Goal: Information Seeking & Learning: Learn about a topic

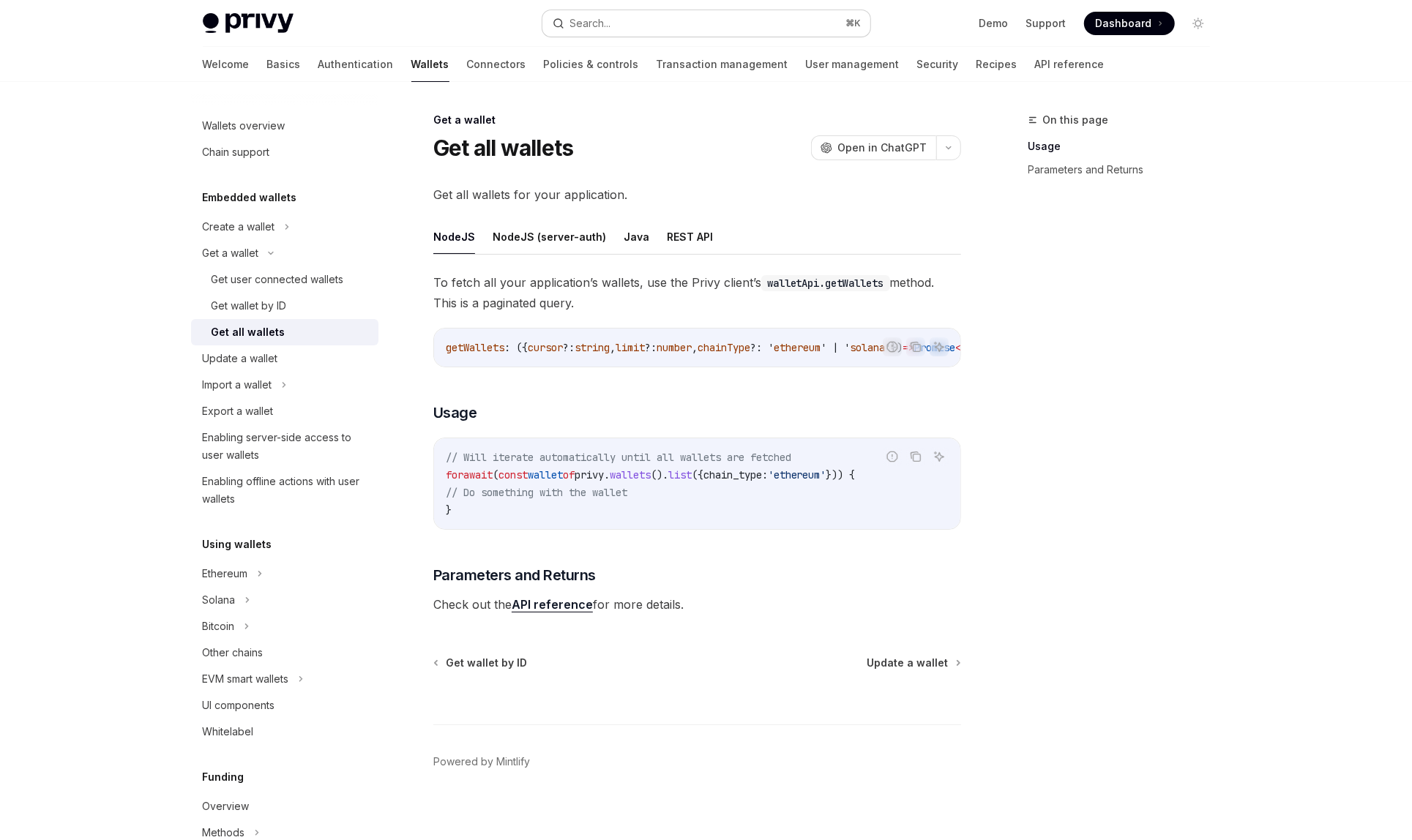
click at [633, 24] on button "Search... ⌘ K" at bounding box center [706, 23] width 328 height 27
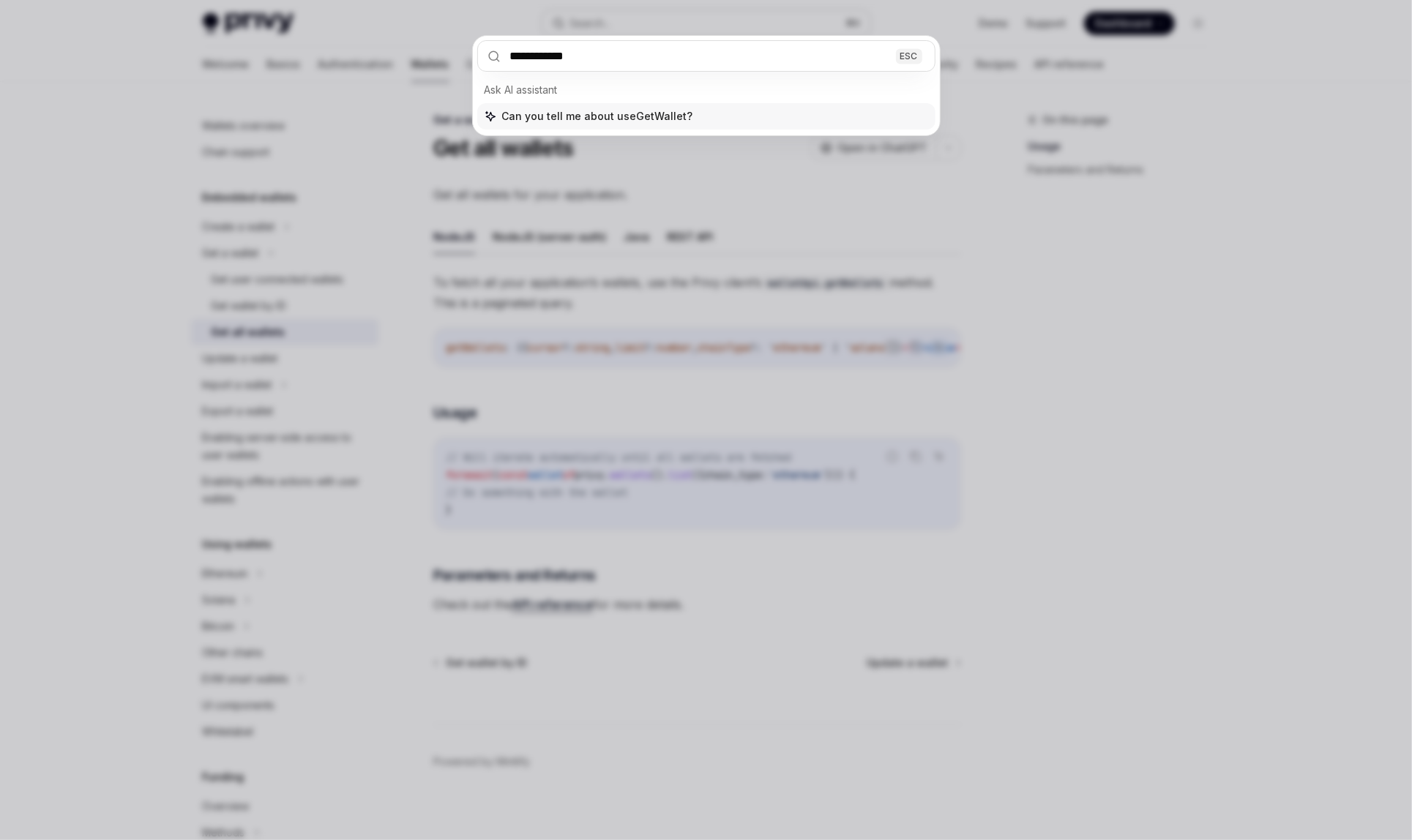
type input "**********"
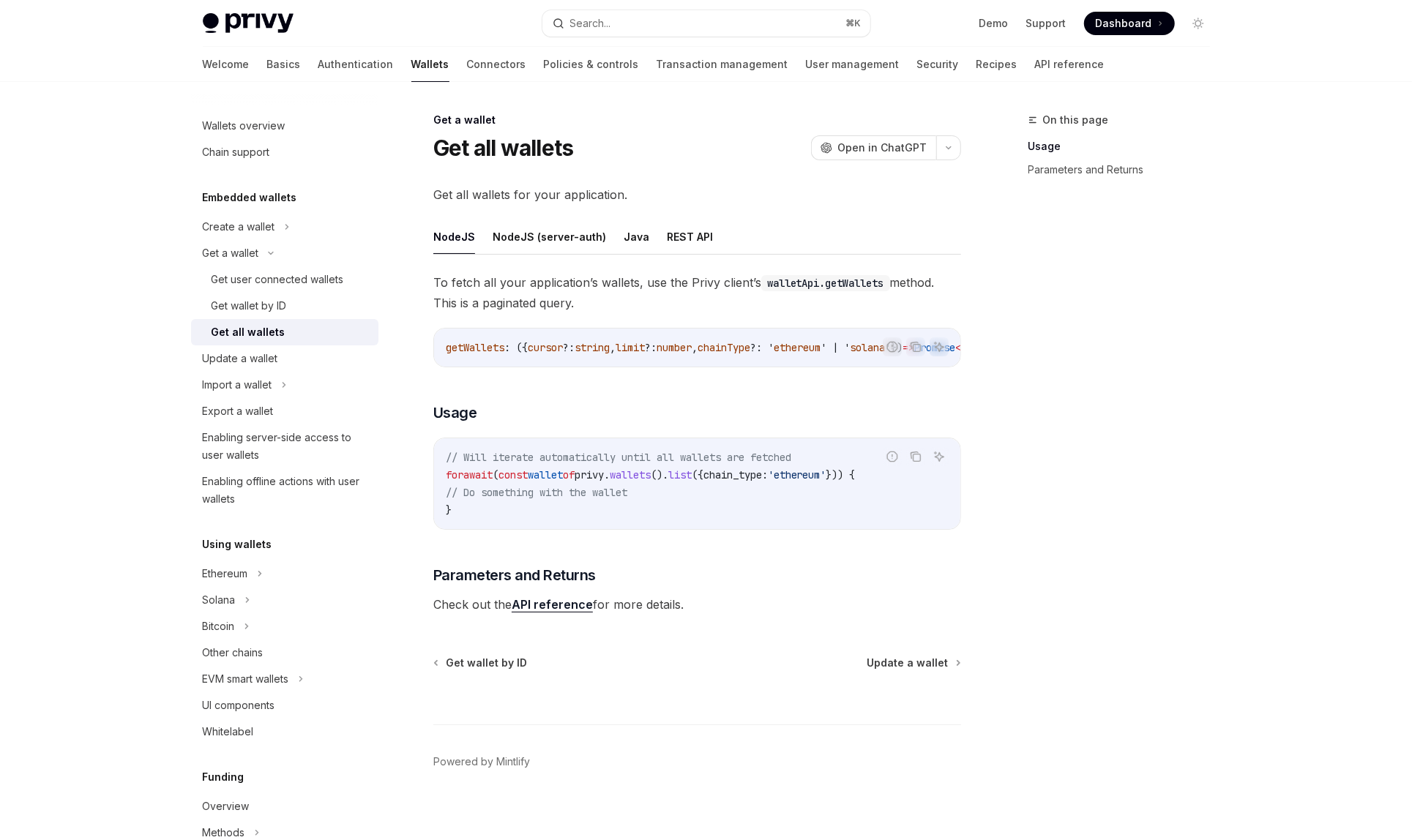
type textarea "*"
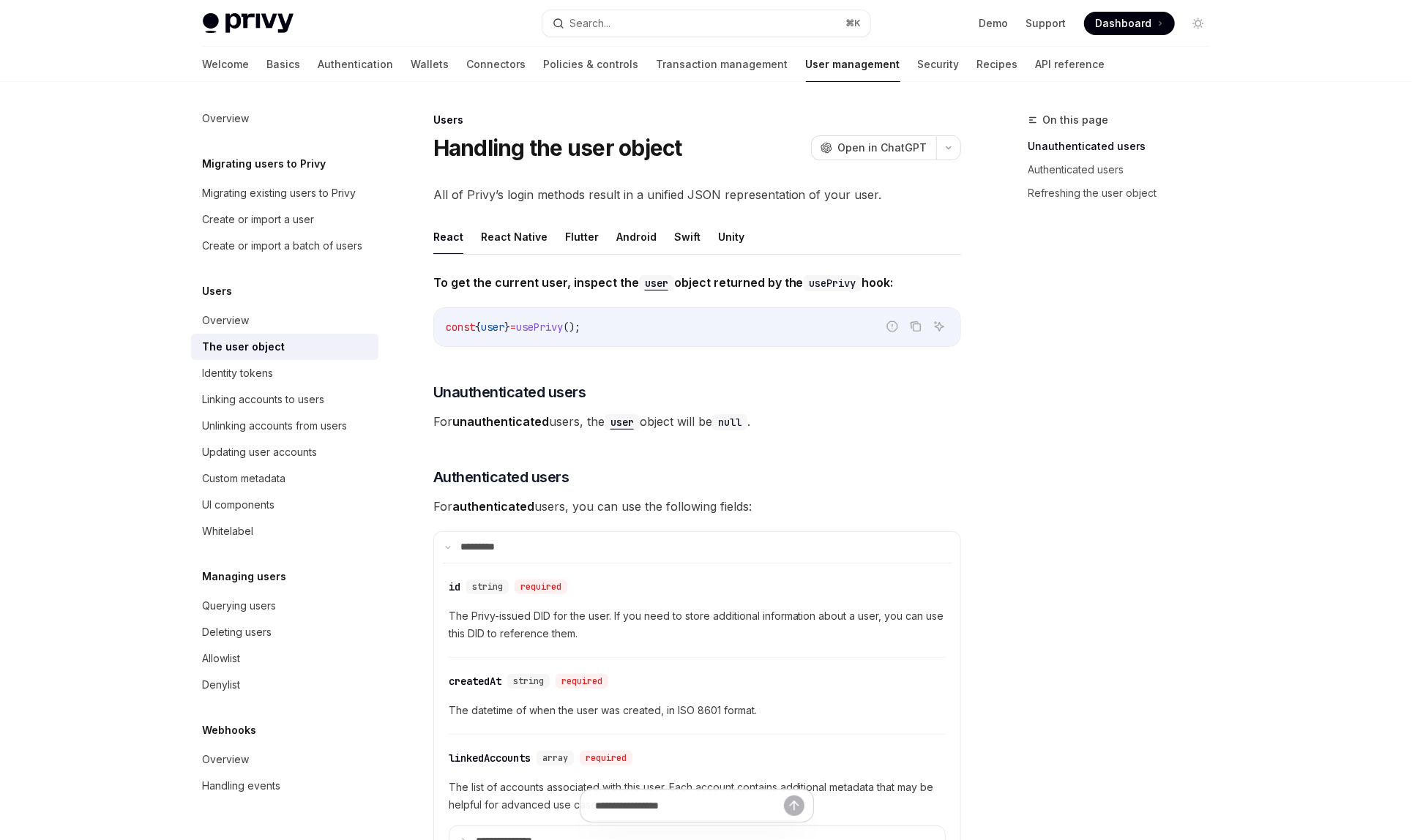
click at [510, 331] on span "}" at bounding box center [507, 326] width 6 height 13
copy code "const { user } = usePrivy ();"
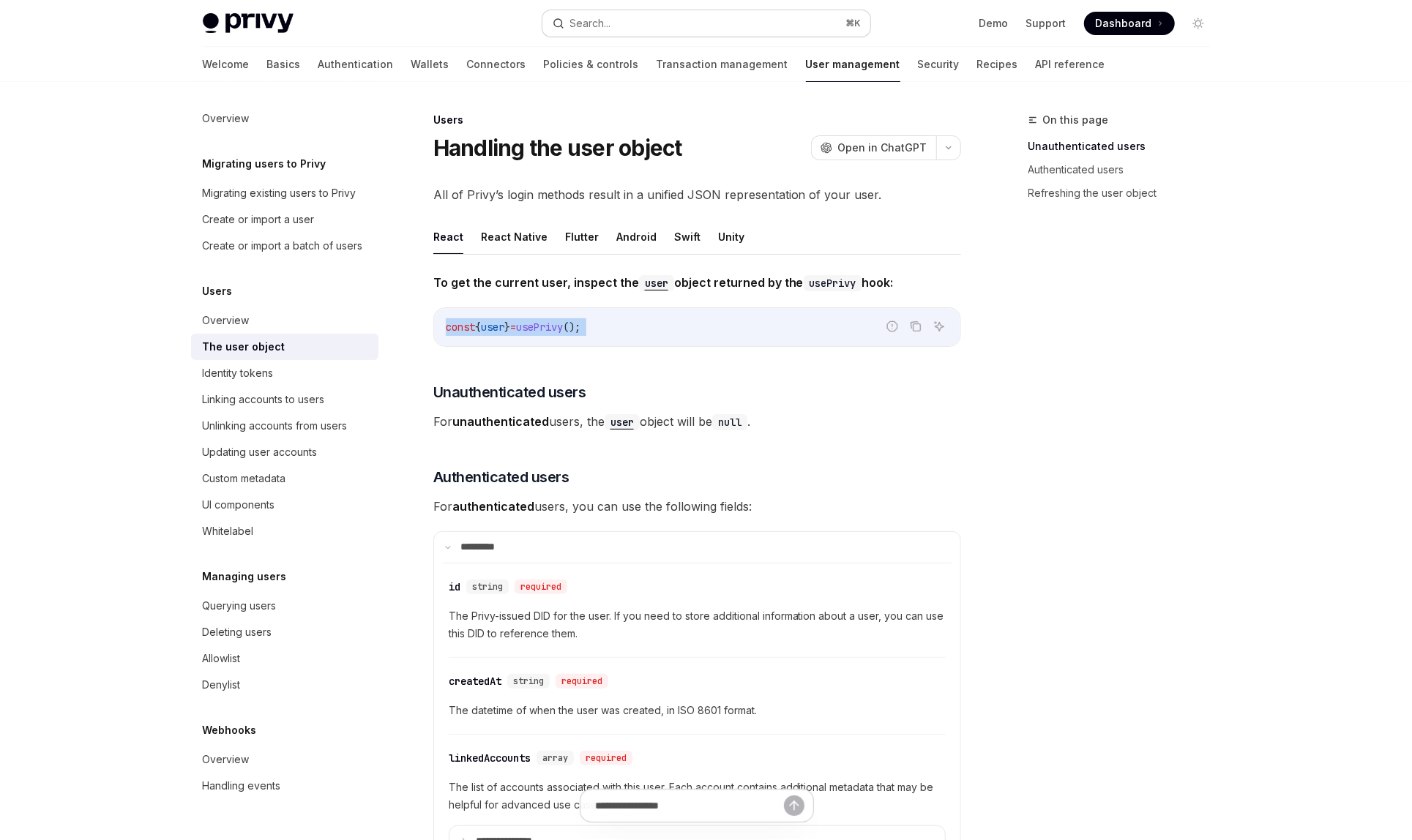
click at [678, 26] on button "Search... ⌘ K" at bounding box center [706, 23] width 328 height 27
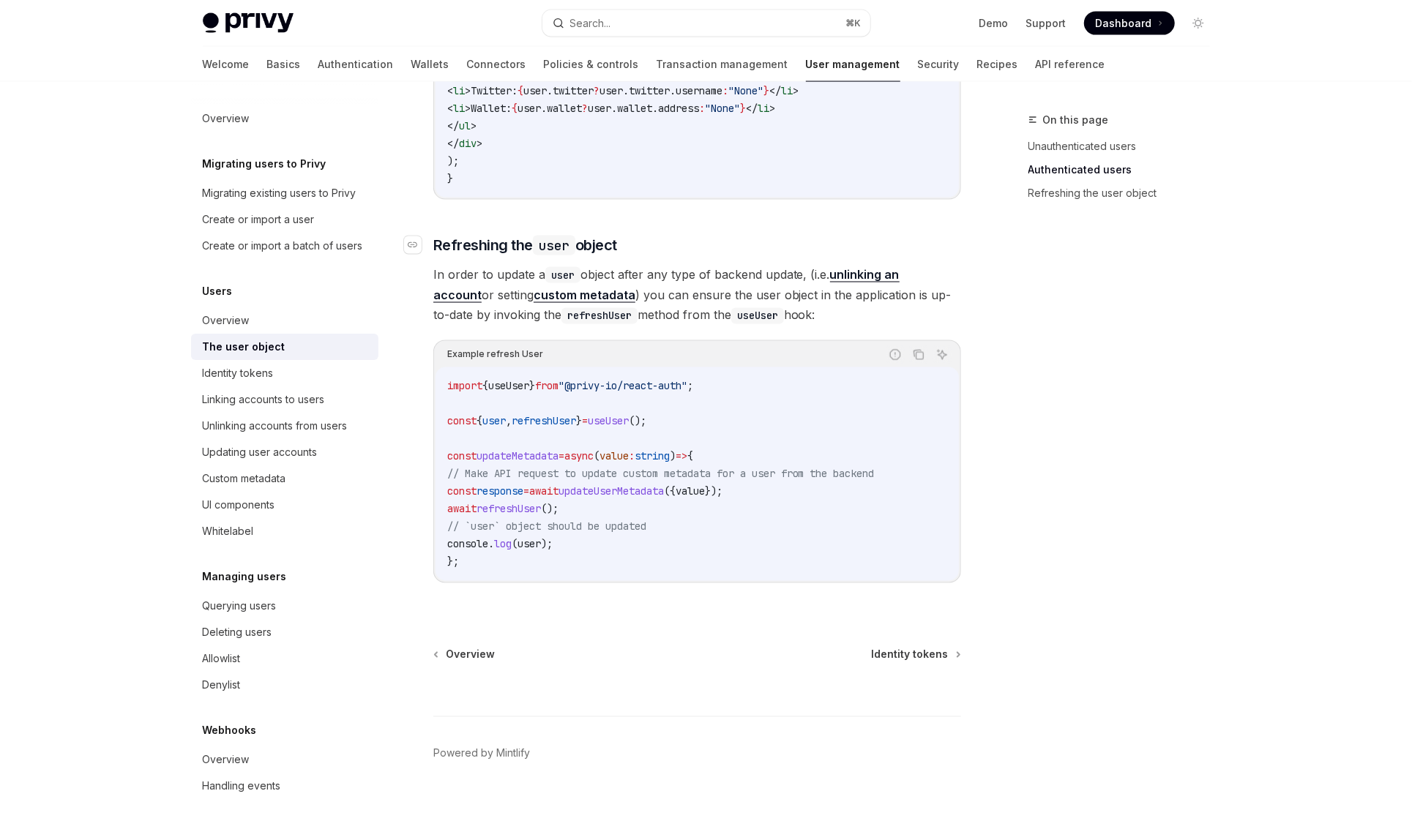
scroll to position [1807, 0]
click at [559, 383] on span "from" at bounding box center [547, 384] width 24 height 13
copy code "import { useUser } from "@privy-io/react-auth" ;"
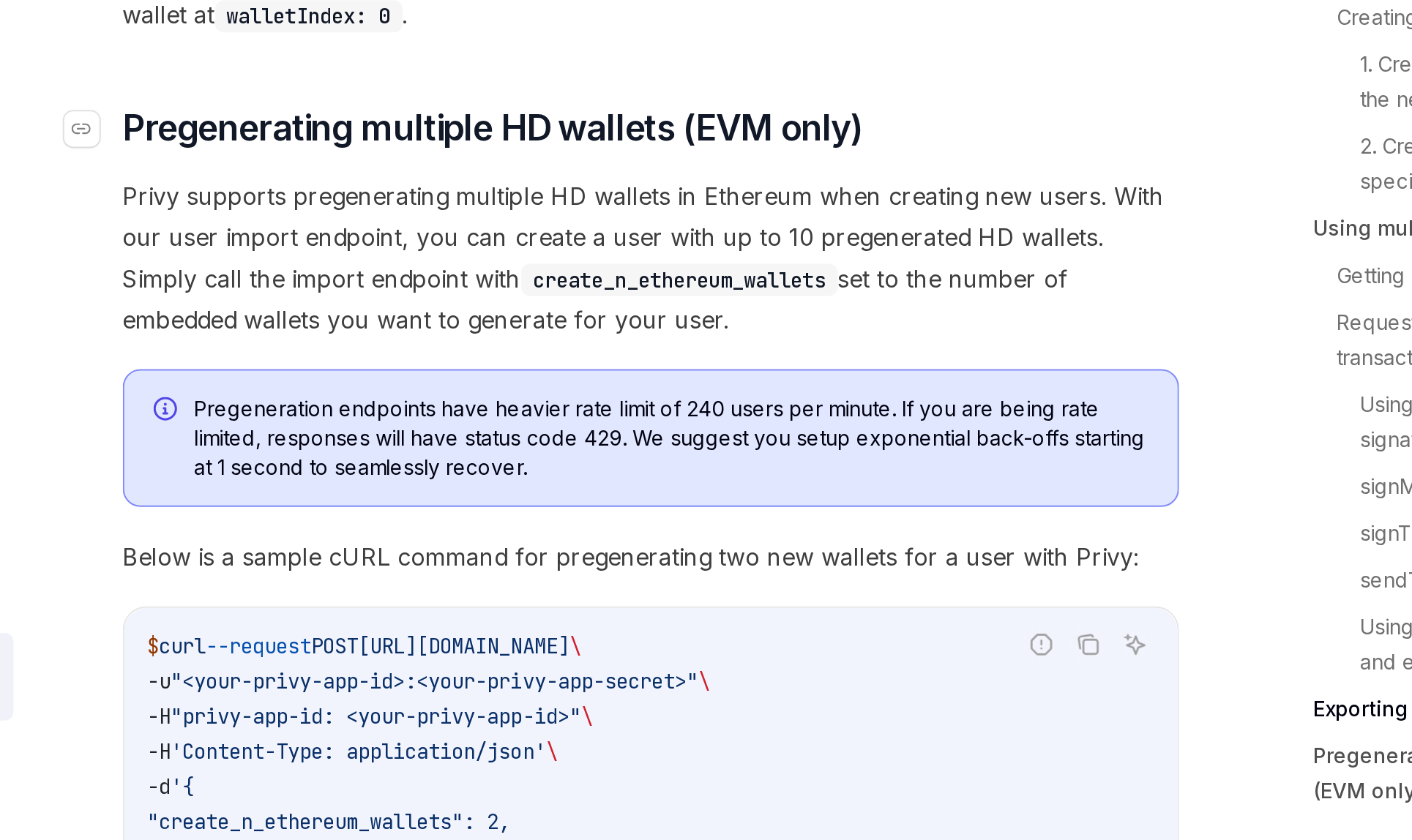
scroll to position [3855, 0]
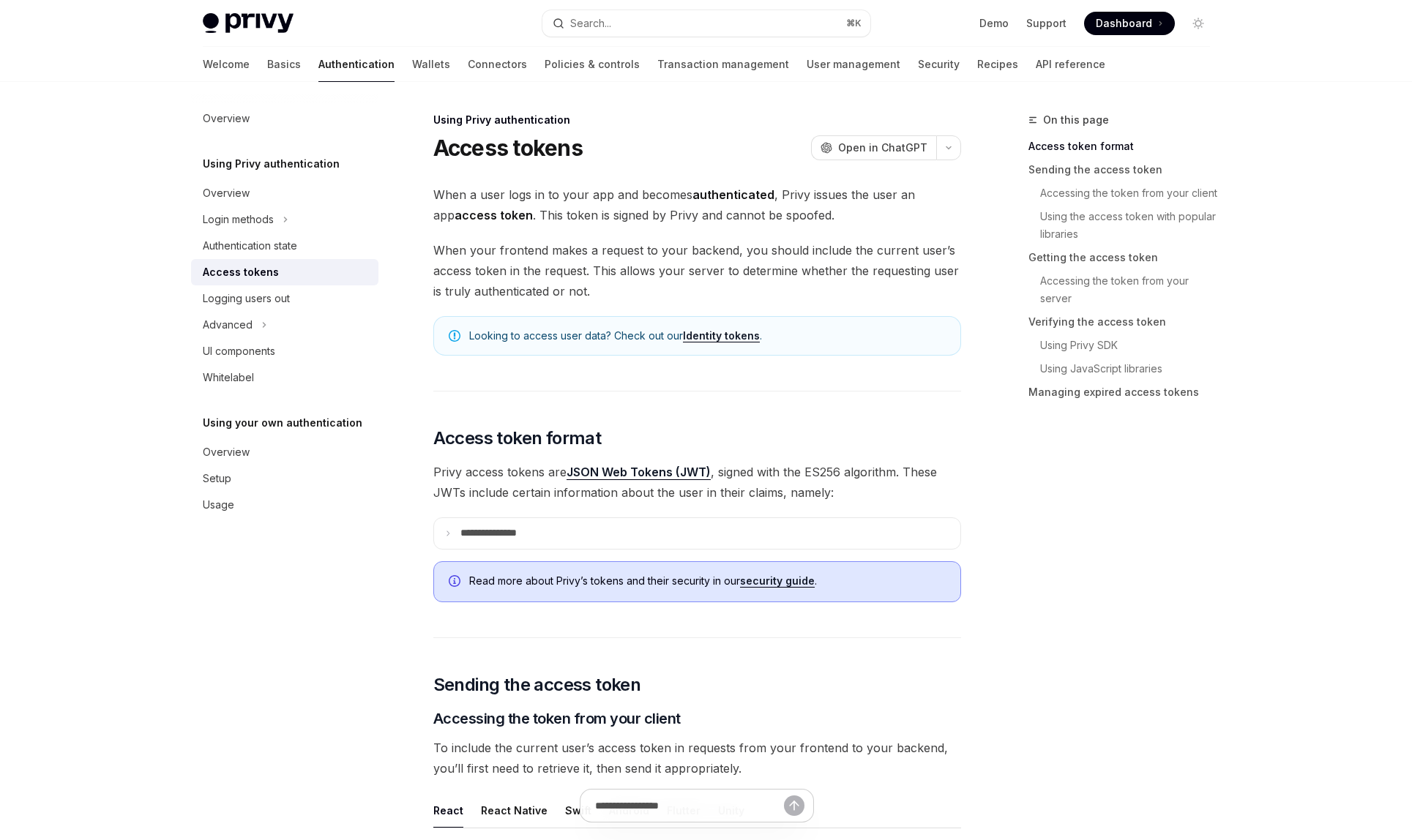
scroll to position [392, 0]
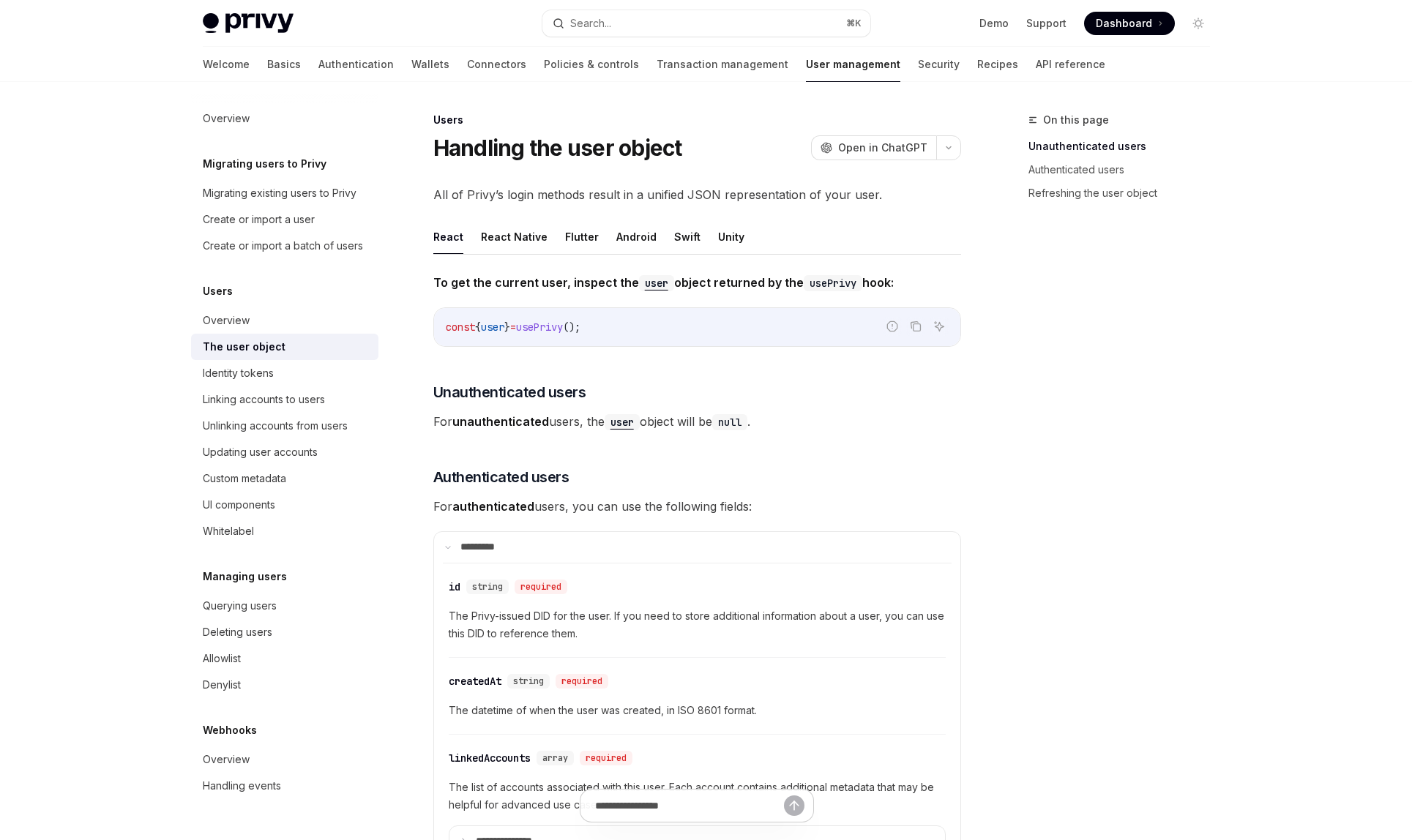
scroll to position [82, 0]
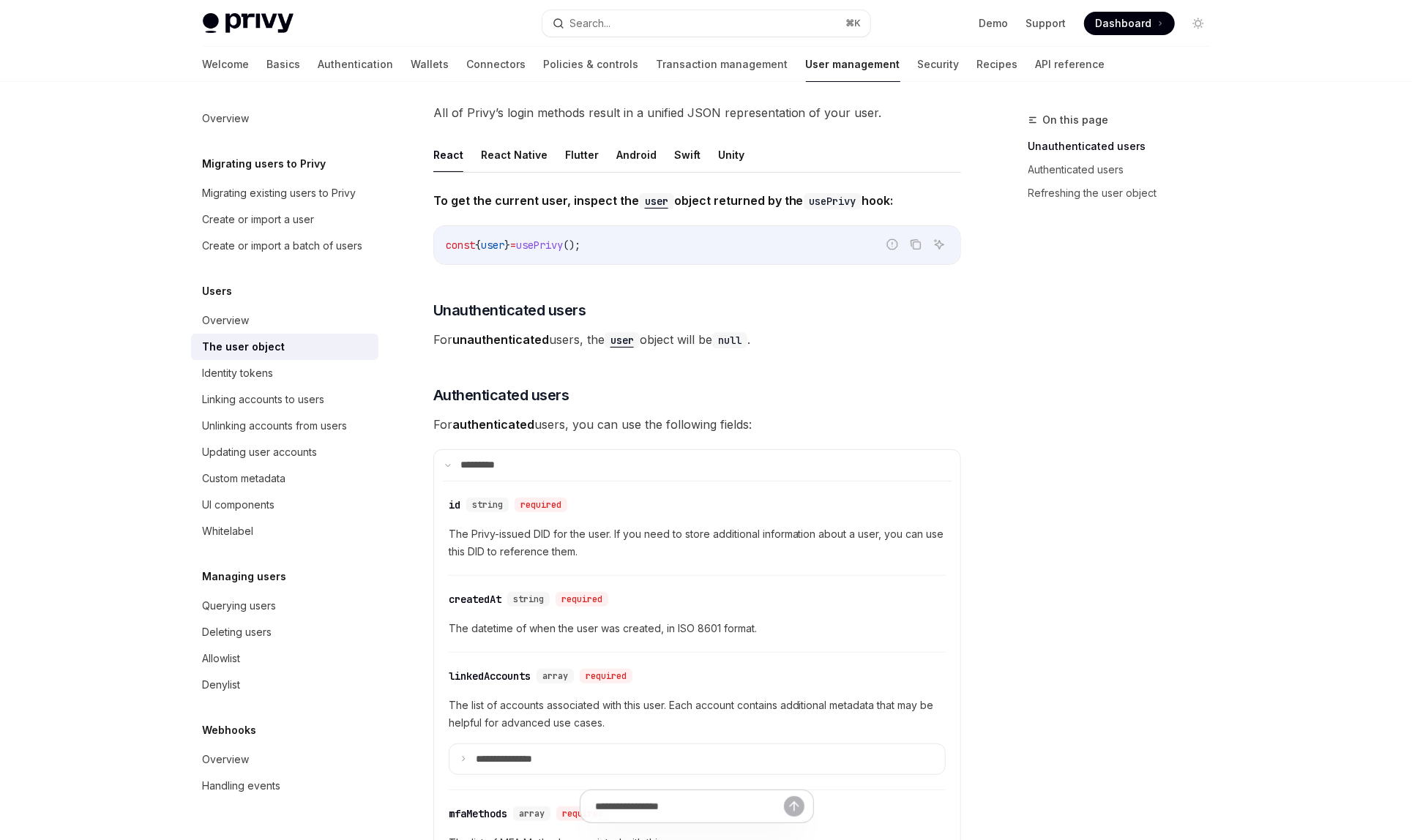
click at [562, 247] on span "usePrivy" at bounding box center [539, 245] width 47 height 13
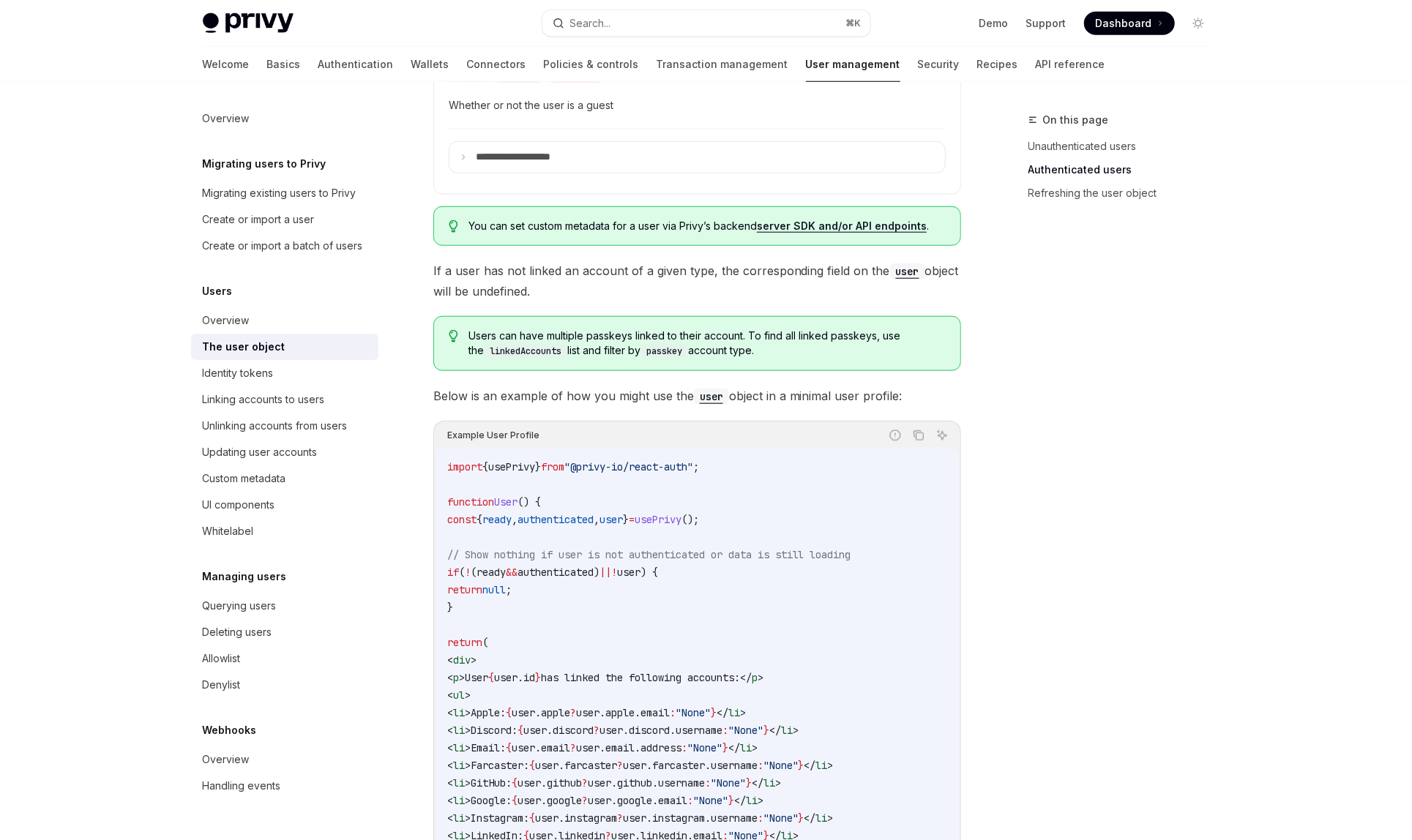
scroll to position [1700, 0]
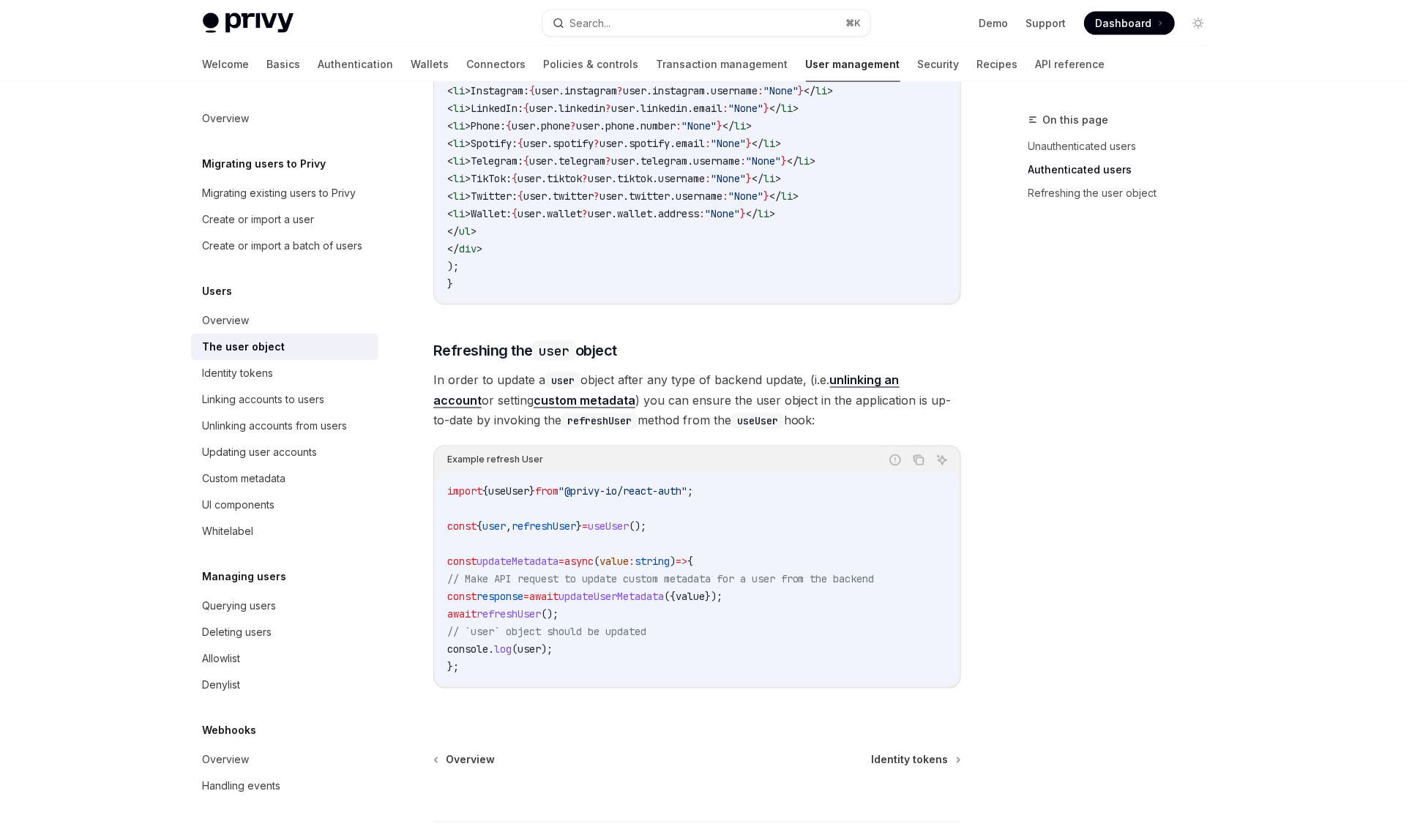
click at [535, 486] on span "}" at bounding box center [532, 492] width 6 height 13
copy code "import { useUser } from "@privy-io/react-auth" ;"
